Goal: Information Seeking & Learning: Learn about a topic

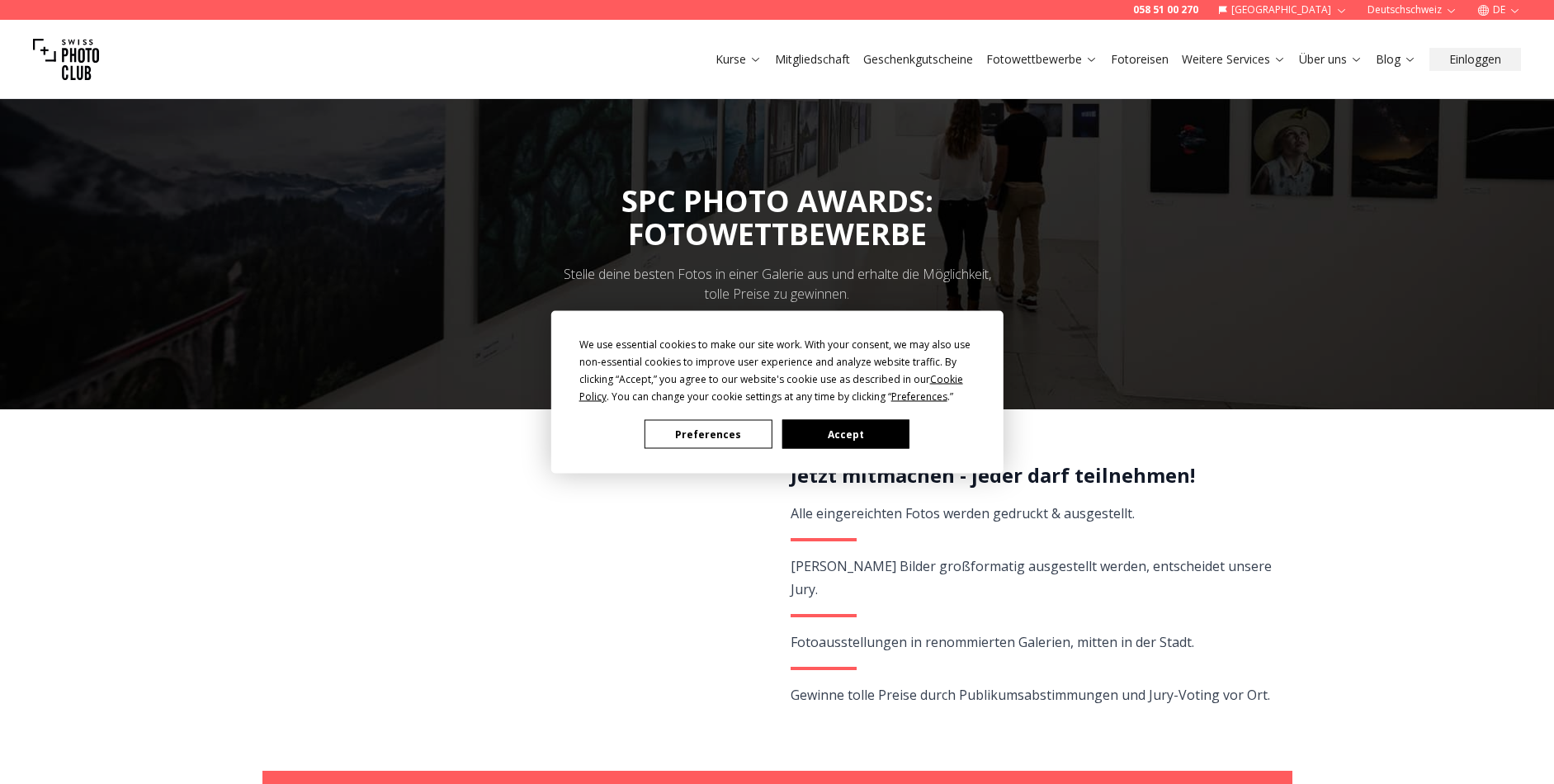
click at [880, 436] on button "Accept" at bounding box center [845, 434] width 127 height 29
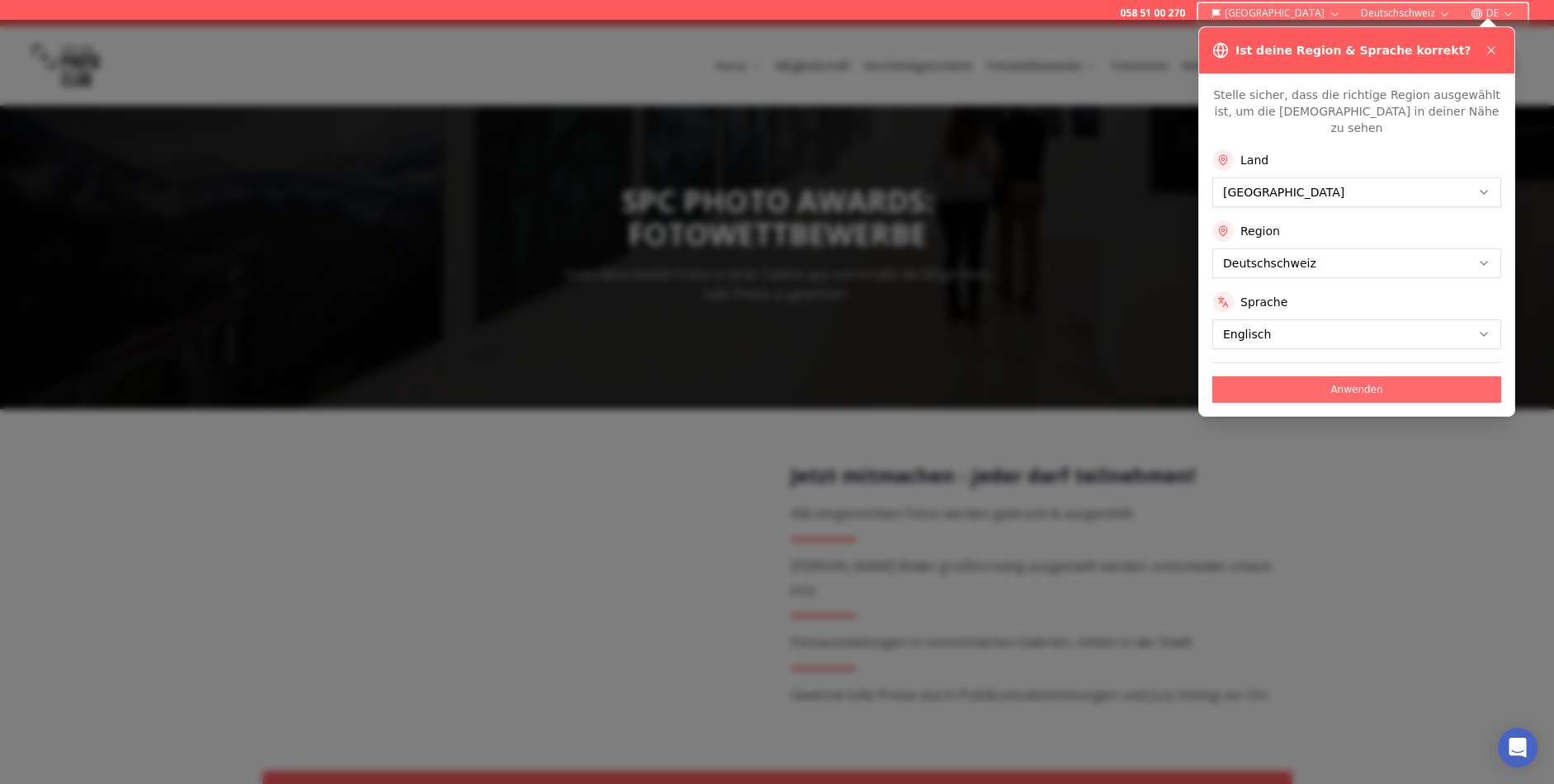
click at [1334, 376] on button "Anwenden" at bounding box center [1357, 389] width 289 height 26
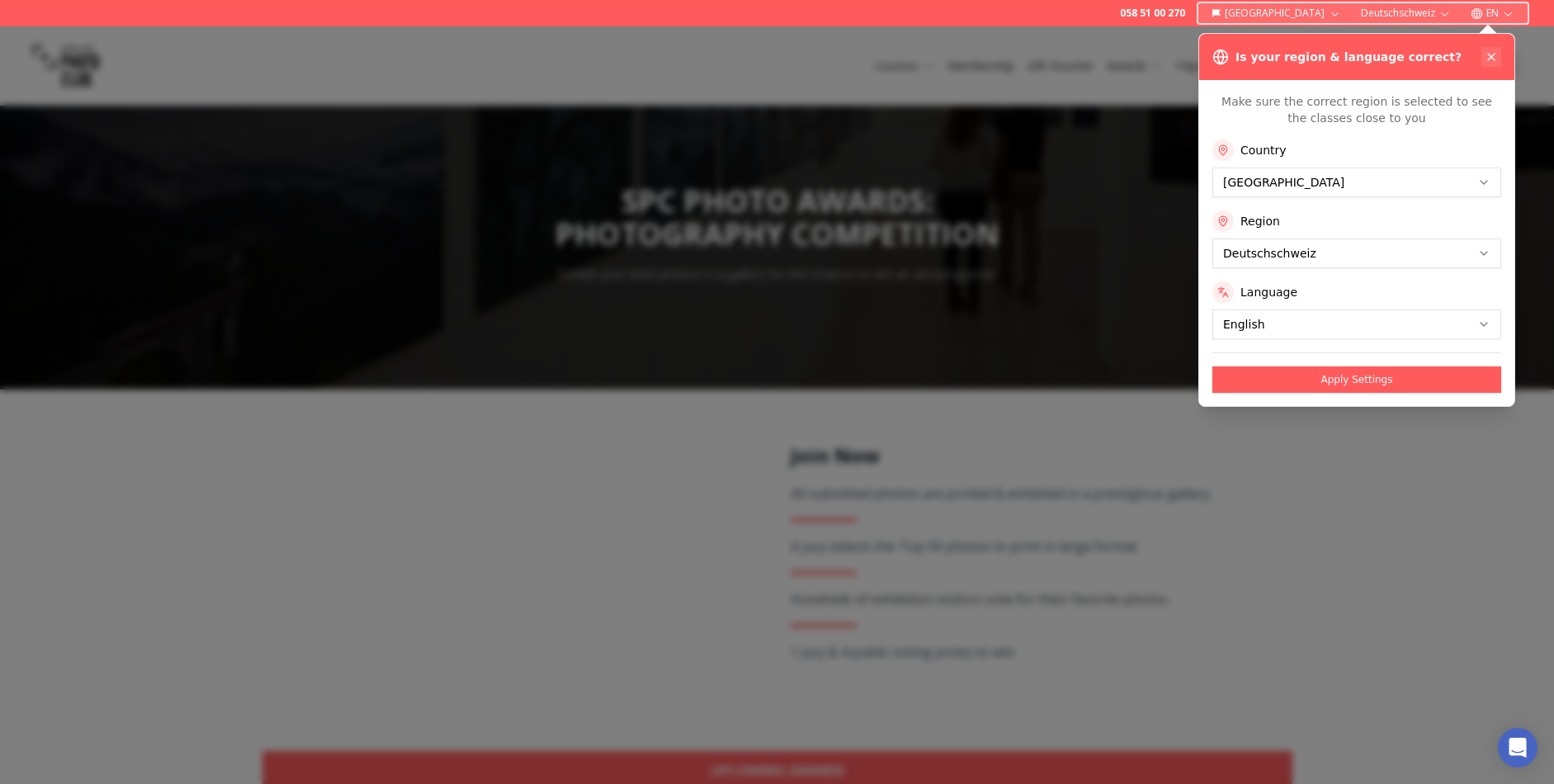
click at [1491, 56] on icon at bounding box center [1492, 57] width 7 height 7
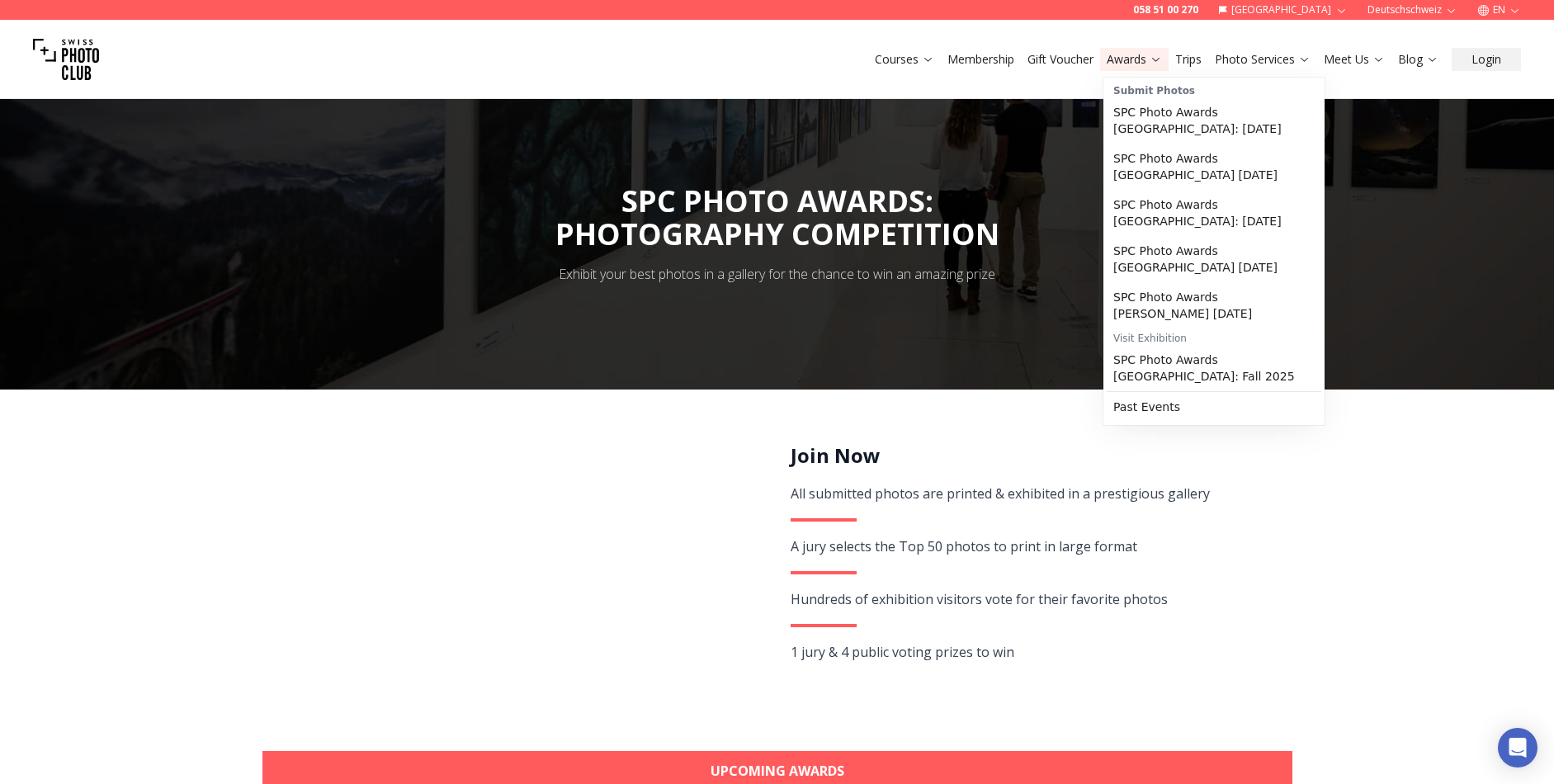
click at [1143, 58] on link "Awards" at bounding box center [1134, 59] width 55 height 17
click at [1136, 58] on link "Awards" at bounding box center [1134, 59] width 55 height 17
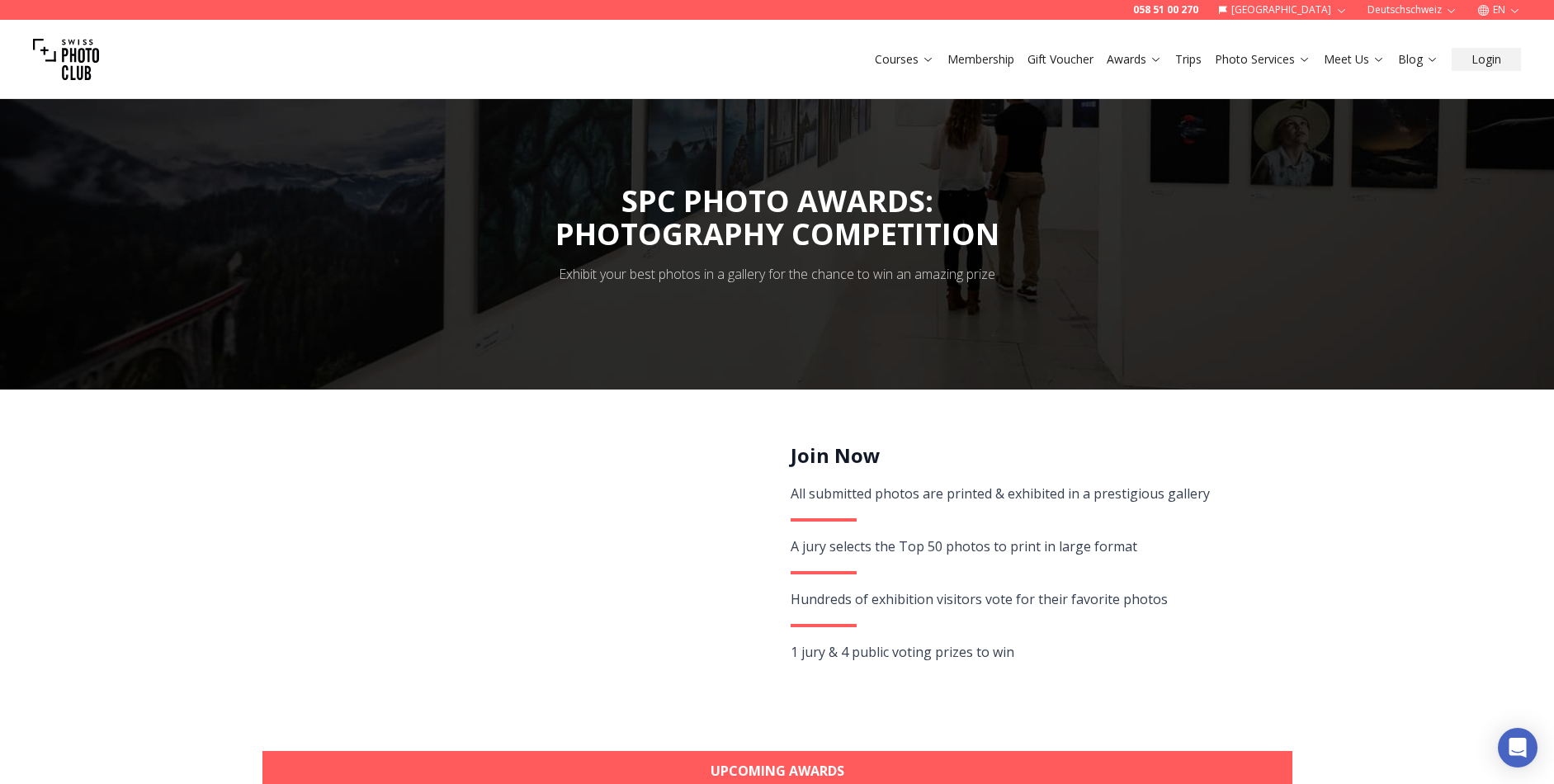
click at [1166, 63] on button "Awards" at bounding box center [1134, 59] width 69 height 23
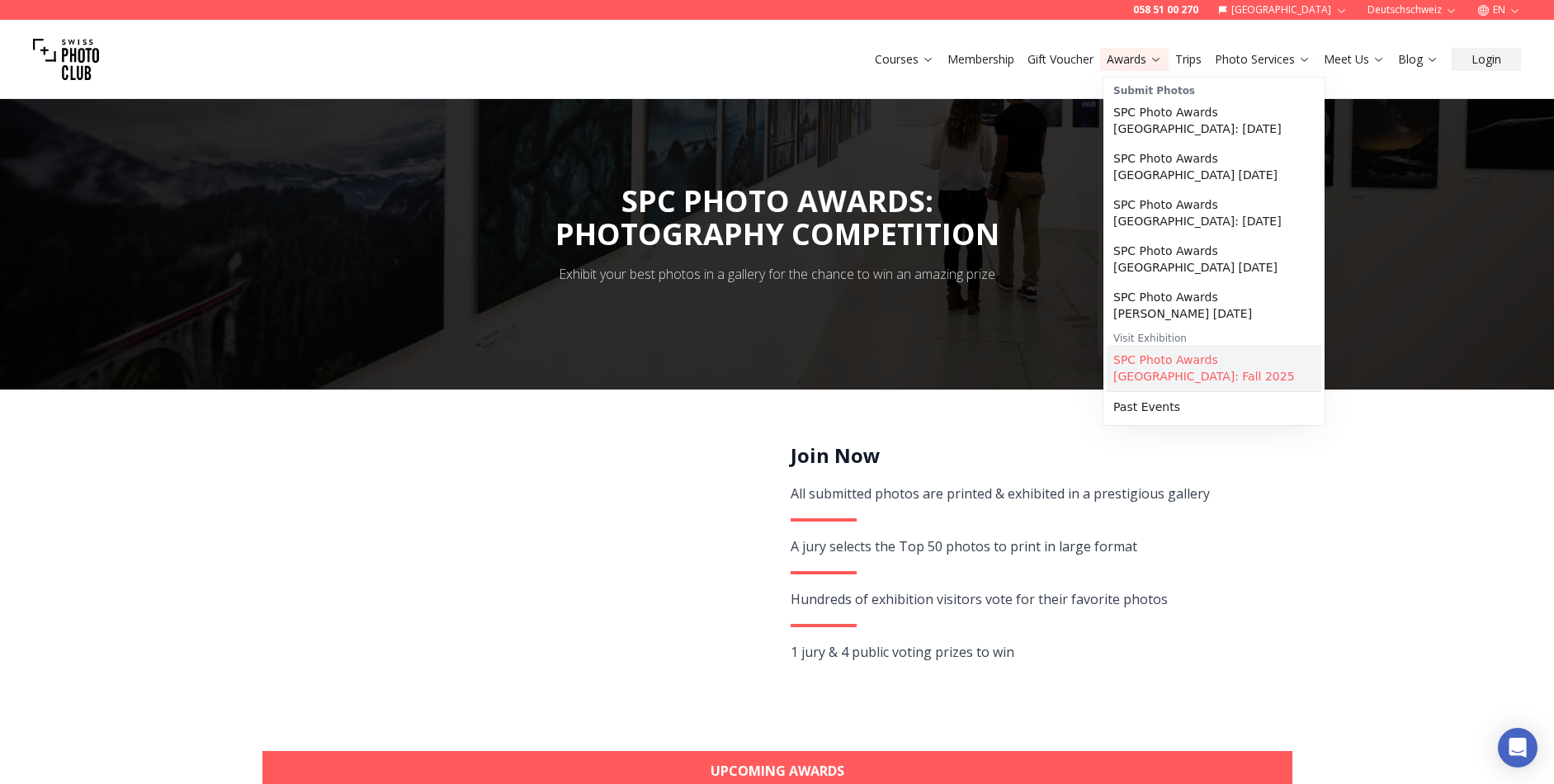
click at [1199, 361] on link "SPC Photo Awards [GEOGRAPHIC_DATA]: Fall 2025" at bounding box center [1215, 367] width 215 height 46
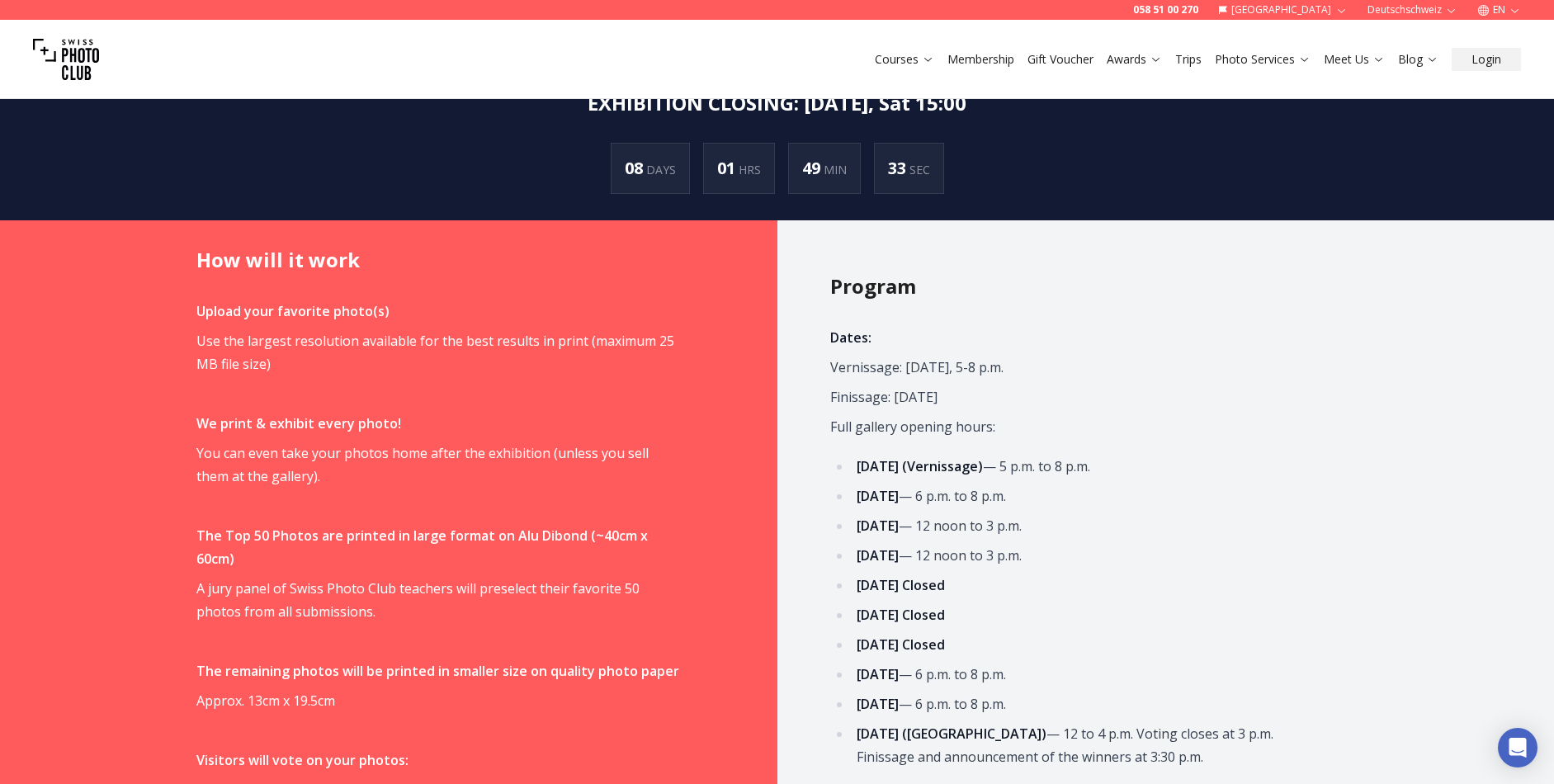
scroll to position [637, 0]
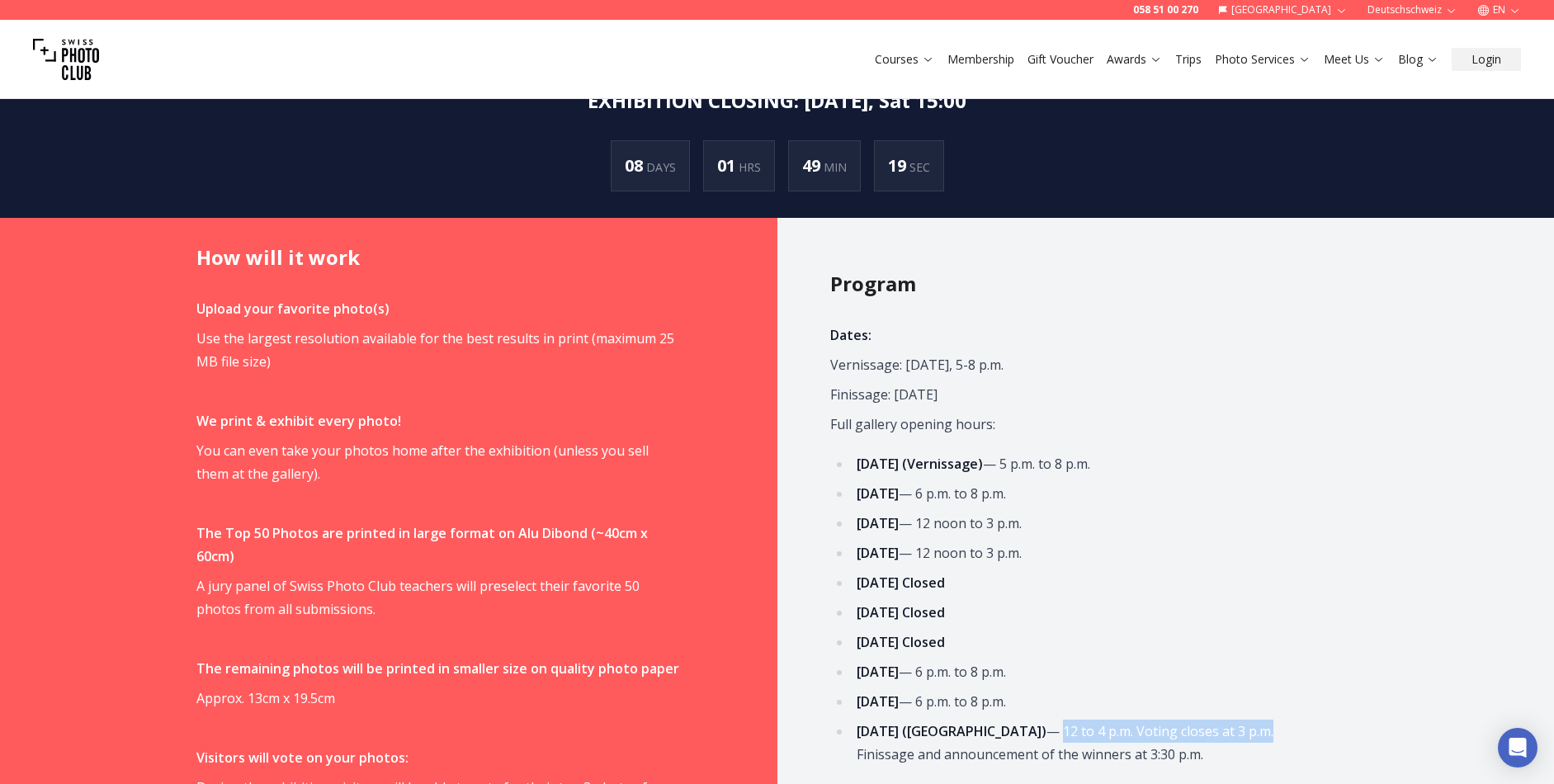
drag, startPoint x: 1306, startPoint y: 733, endPoint x: 1095, endPoint y: 726, distance: 211.1
click at [1095, 726] on li "[DATE] (Finissage) — 12 to 4 p.m. Voting closes at 3 p.m. Finissage and announc…" at bounding box center [1082, 742] width 462 height 46
copy li "12 to 4 p.m. Voting closes at 3 p.m."
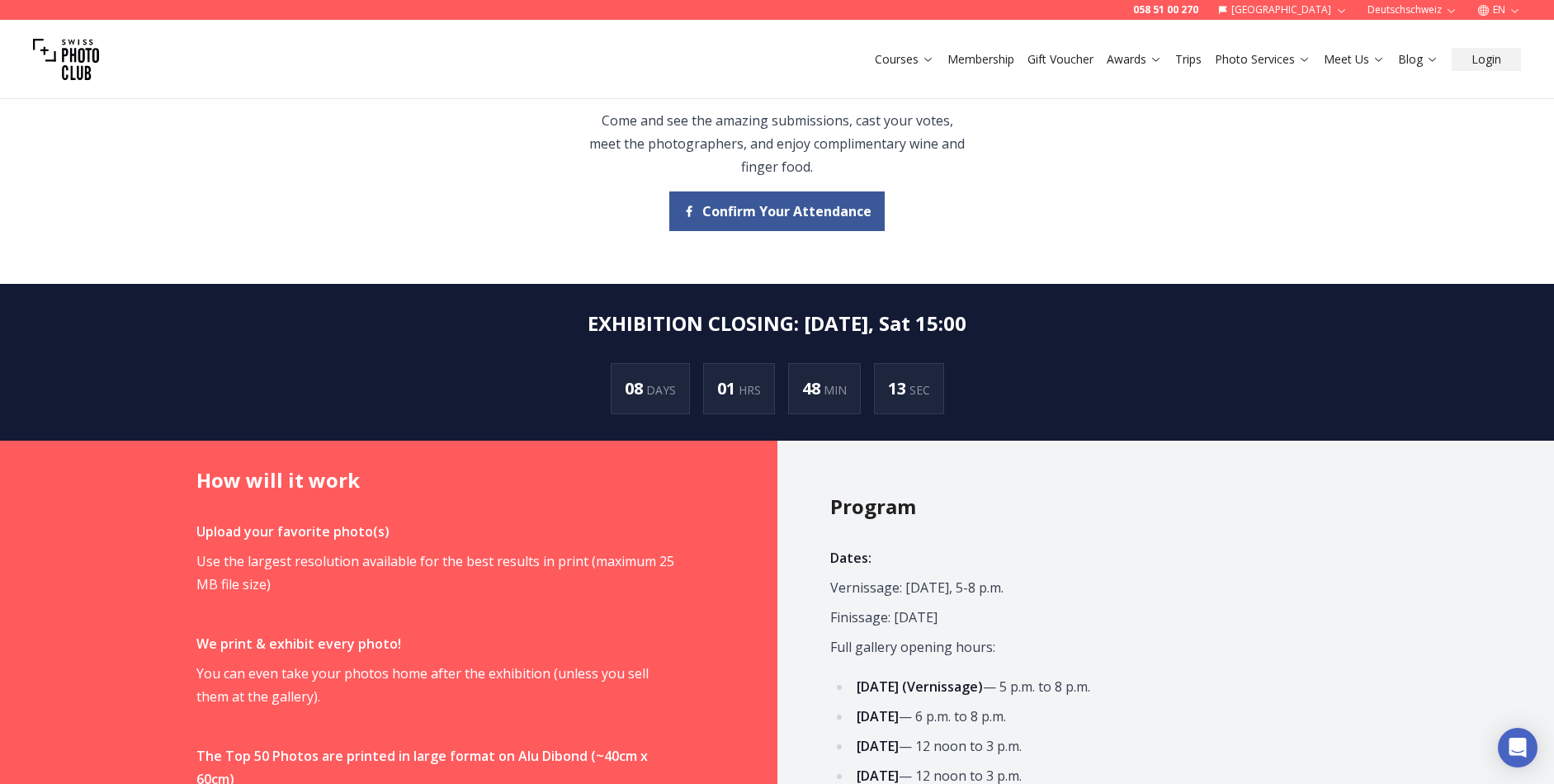
scroll to position [615, 0]
